Goal: Task Accomplishment & Management: Manage account settings

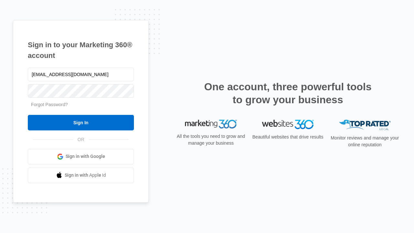
type input "[EMAIL_ADDRESS][DOMAIN_NAME]"
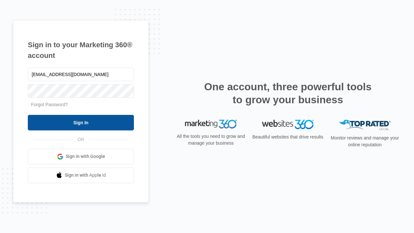
click at [81, 122] on input "Sign In" at bounding box center [81, 123] width 106 height 16
